Goal: Transaction & Acquisition: Purchase product/service

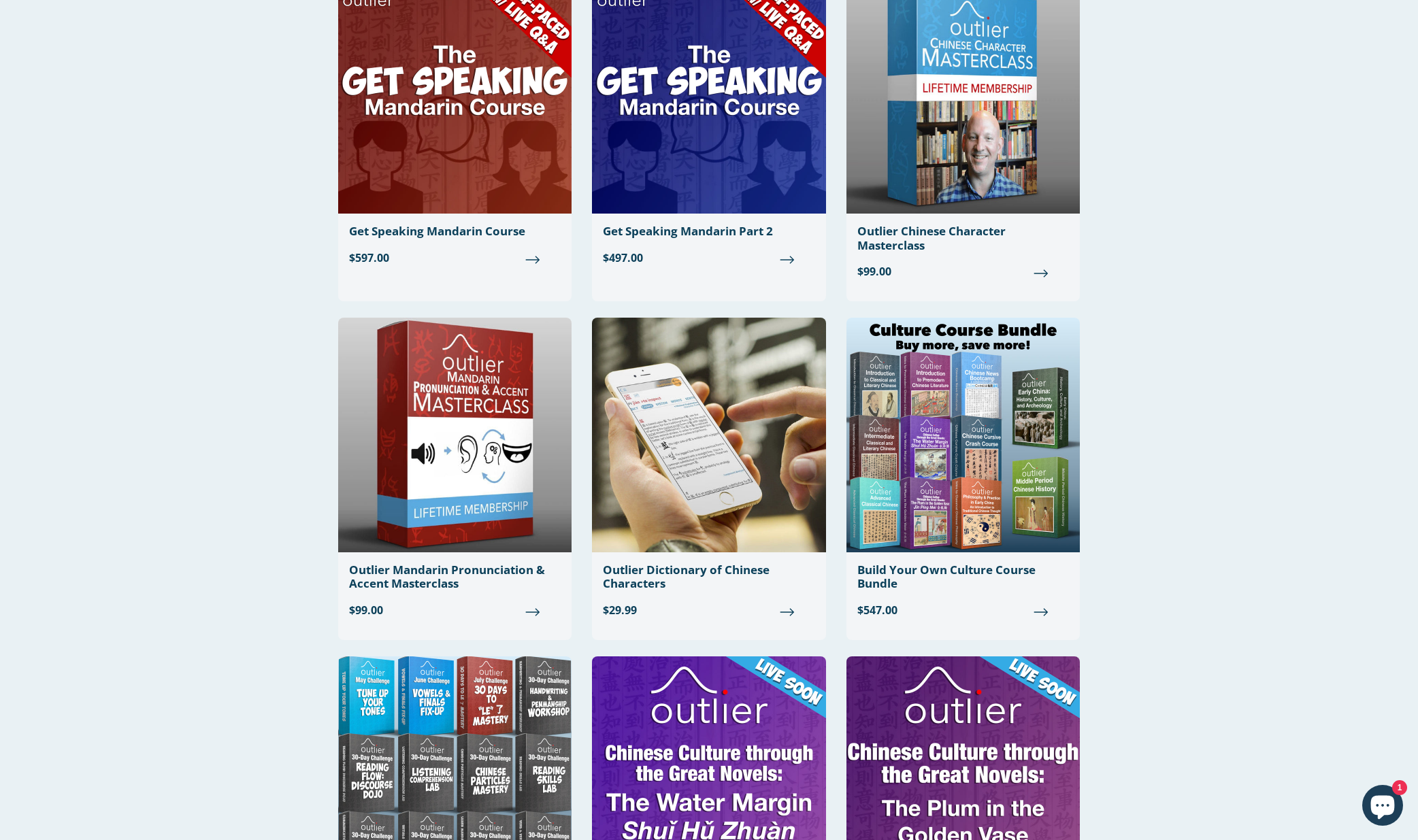
scroll to position [207, 0]
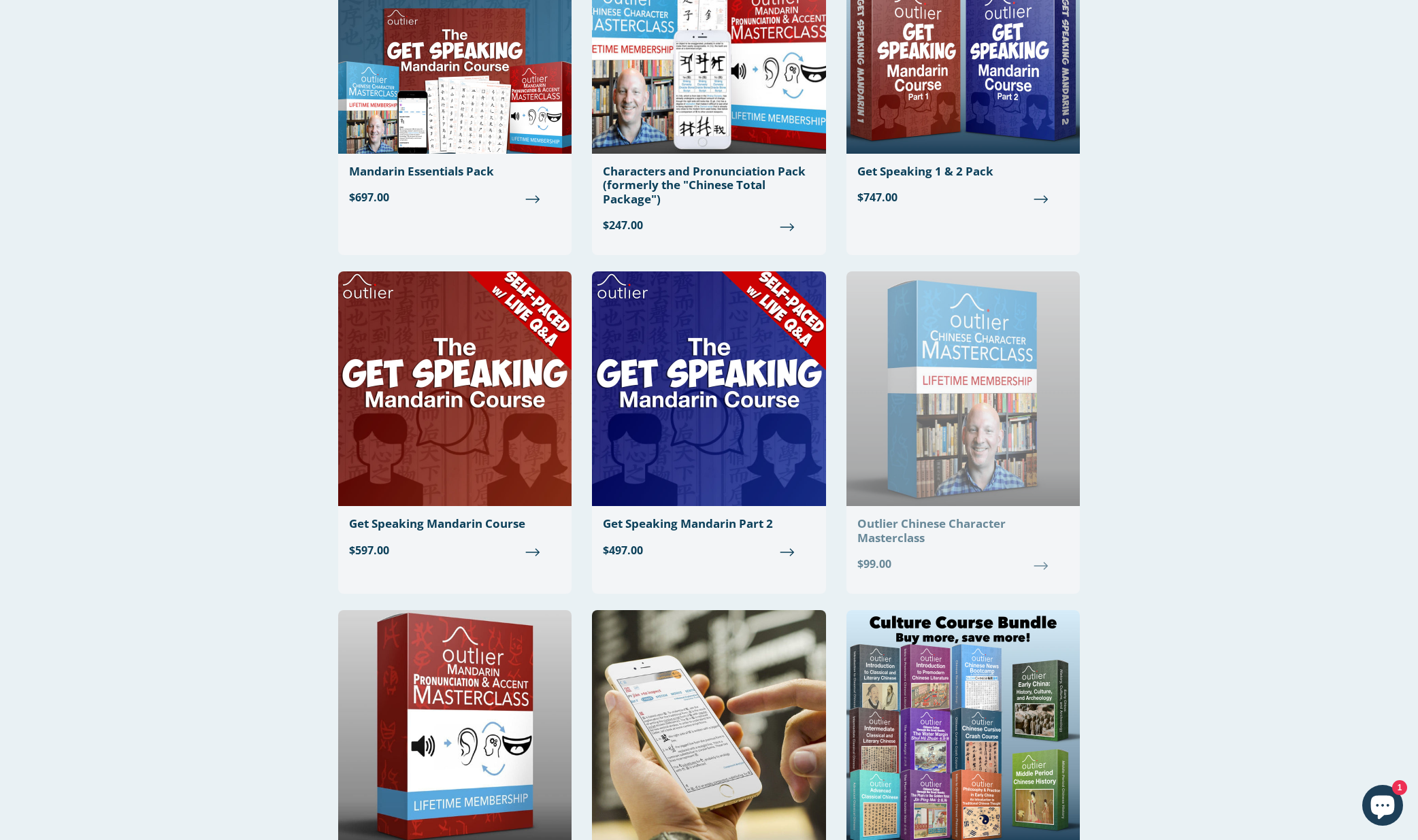
click at [1006, 401] on img at bounding box center [963, 389] width 233 height 235
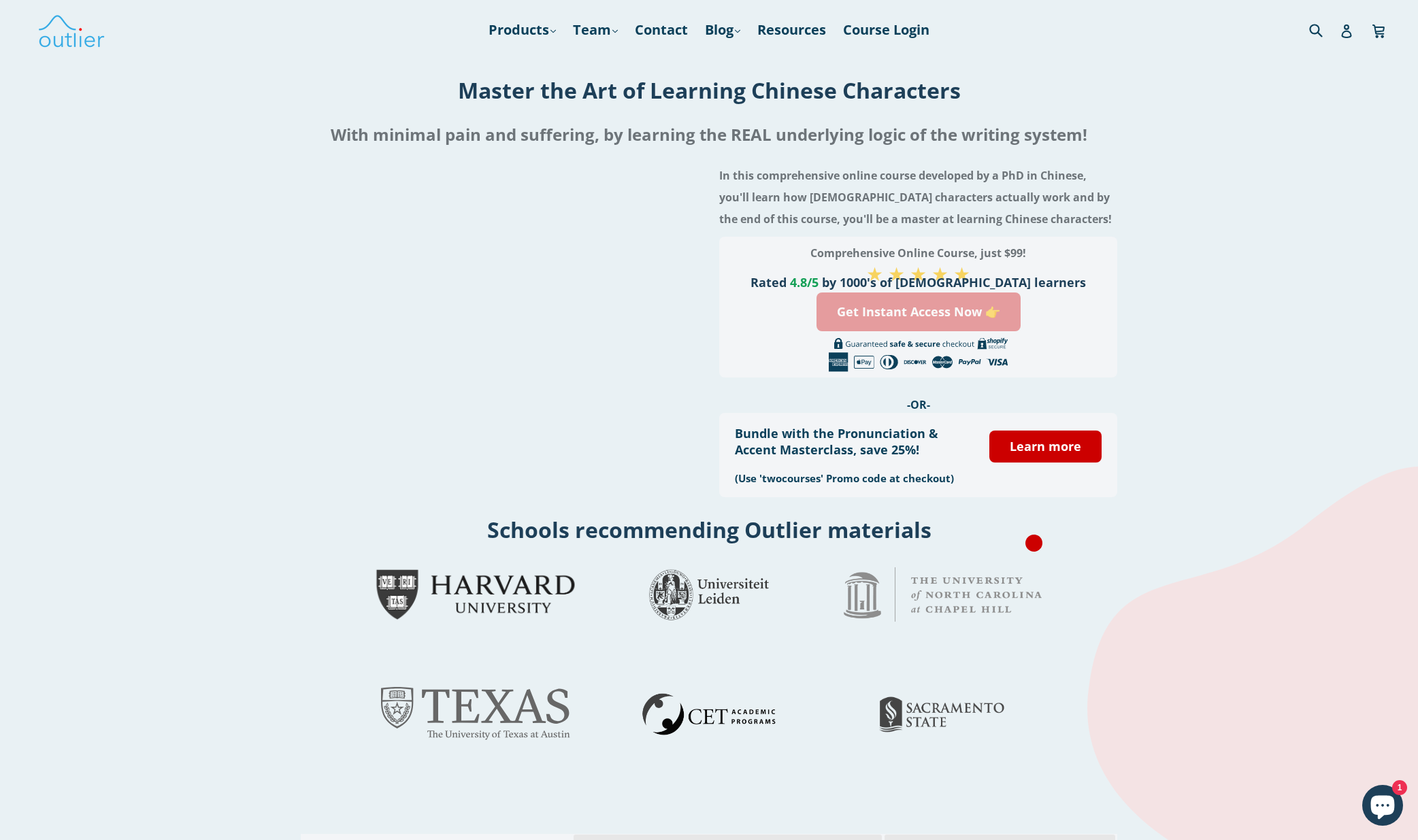
click at [908, 312] on link "Get Instant Access Now 👉" at bounding box center [918, 312] width 204 height 39
click at [202, 353] on div "In this comprehensive online course developed by a PhD in Chinese, you'll learn…" at bounding box center [708, 333] width 1388 height 351
click at [169, 93] on h1 "Master the Art of Learning Chinese Characters" at bounding box center [709, 90] width 1418 height 29
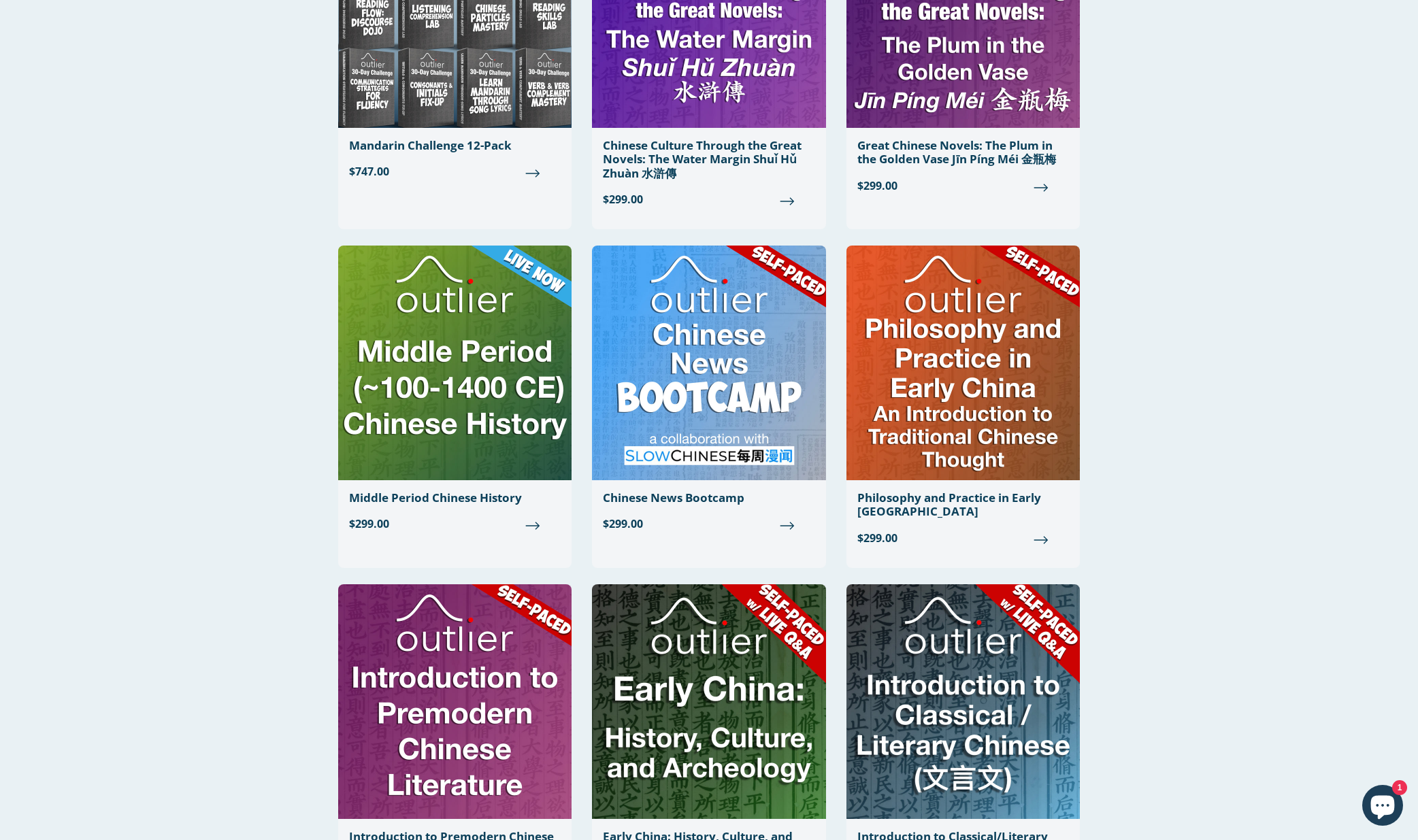
scroll to position [892, 0]
